Goal: Transaction & Acquisition: Purchase product/service

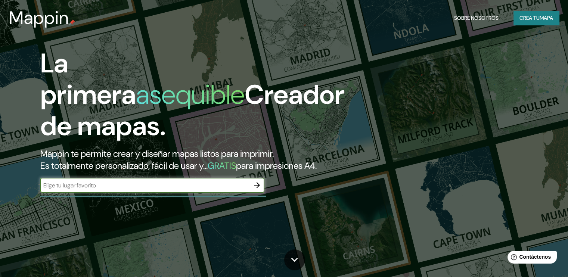
click at [93, 190] on input "text" at bounding box center [144, 185] width 209 height 9
type input "Loberia"
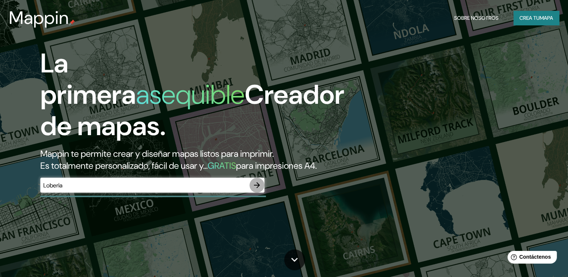
click at [259, 188] on icon "button" at bounding box center [257, 185] width 6 height 6
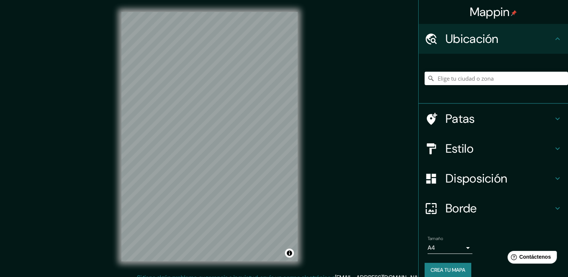
click at [458, 86] on div at bounding box center [496, 78] width 143 height 37
click at [458, 83] on input "Elige tu ciudad o zona" at bounding box center [496, 78] width 143 height 13
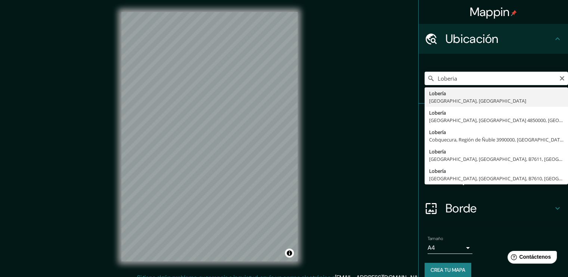
type input "Lobería, [GEOGRAPHIC_DATA], [GEOGRAPHIC_DATA]"
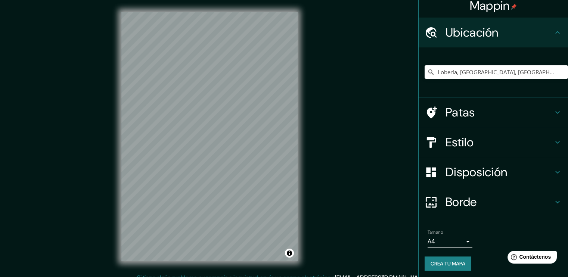
scroll to position [8, 0]
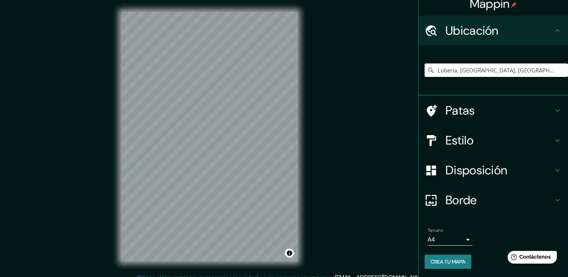
click at [445, 256] on button "Crea tu mapa" at bounding box center [448, 262] width 47 height 14
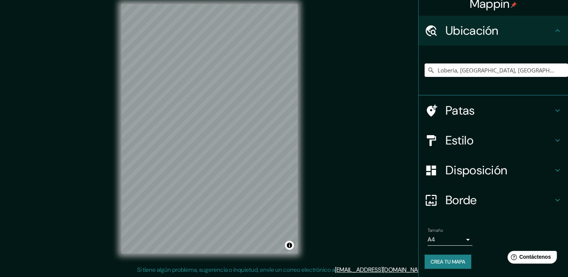
click at [453, 263] on font "Crea tu mapa" at bounding box center [448, 262] width 35 height 7
